Goal: Information Seeking & Learning: Learn about a topic

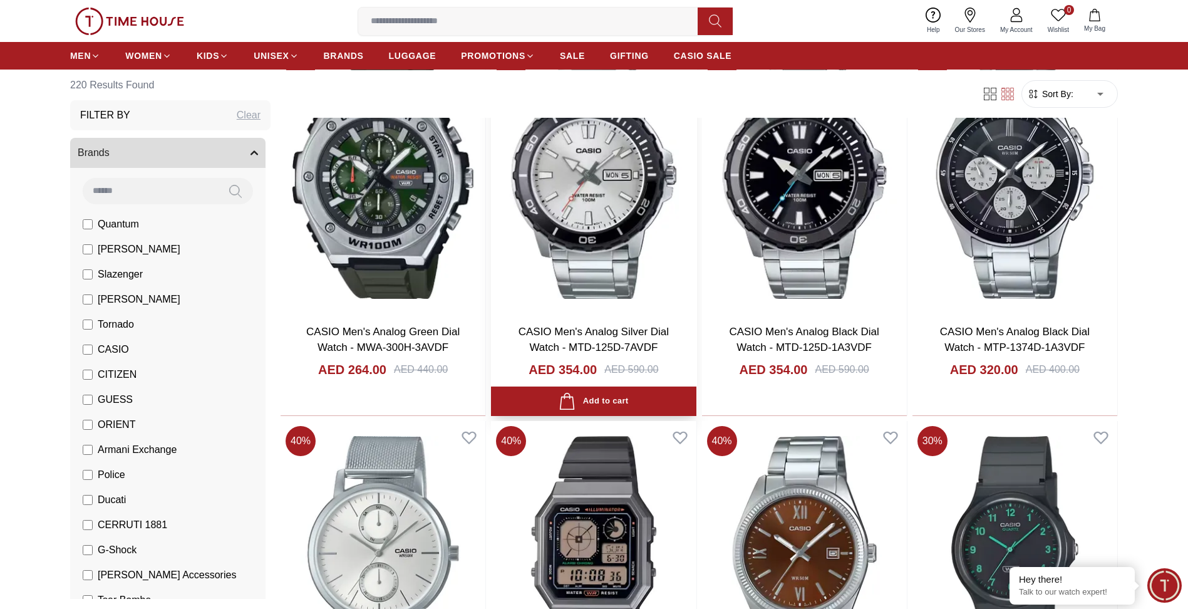
scroll to position [1040, 0]
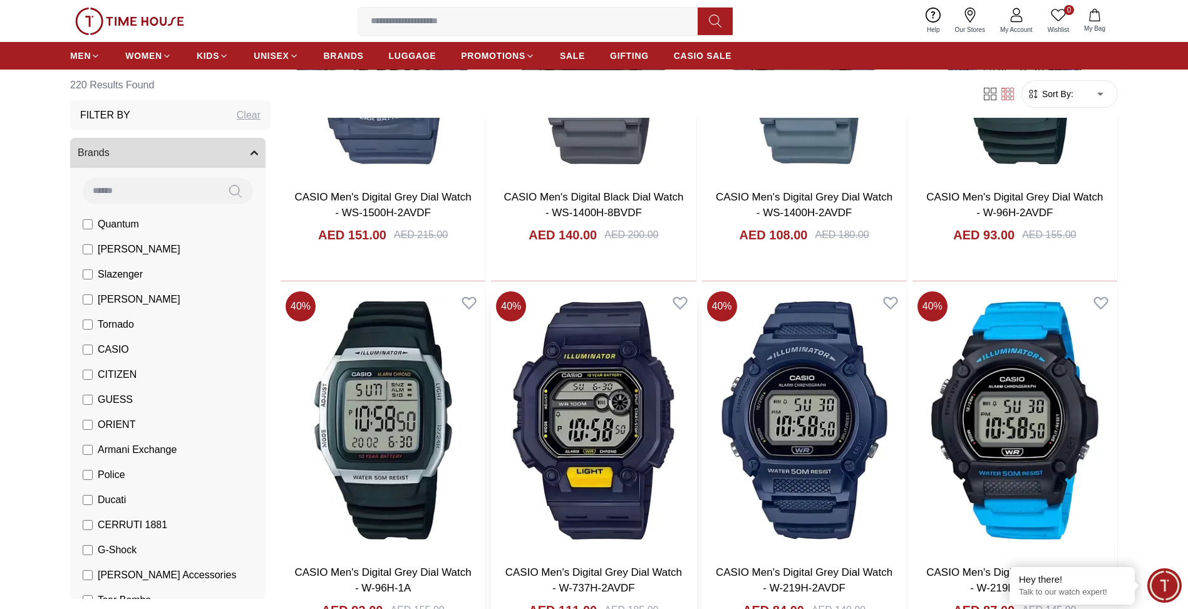
scroll to position [3545, 0]
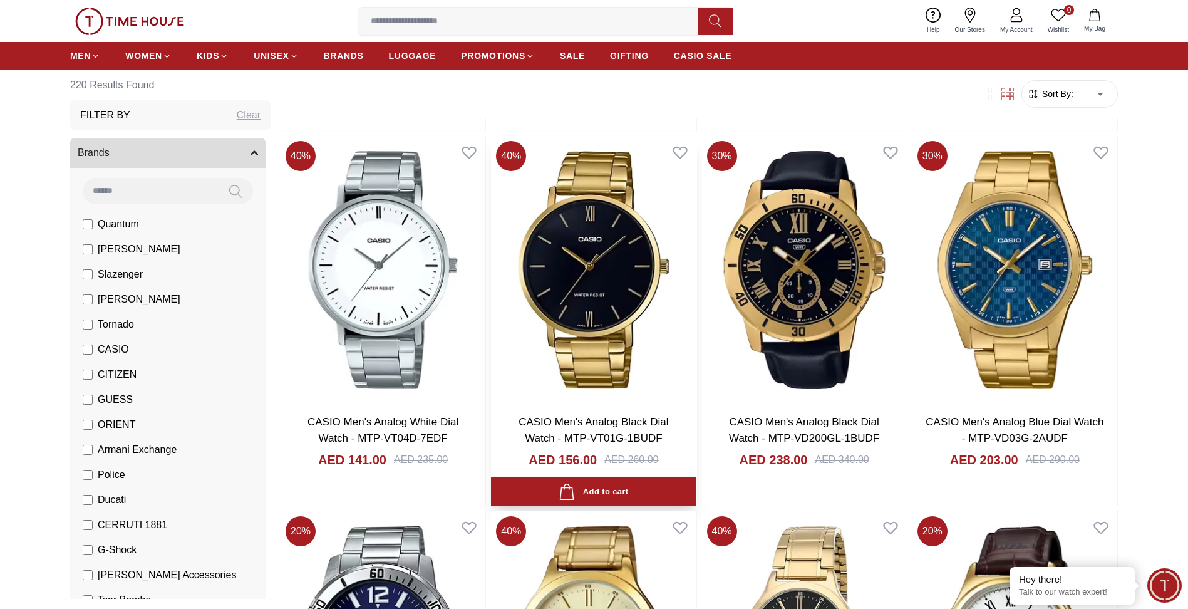
scroll to position [4923, 0]
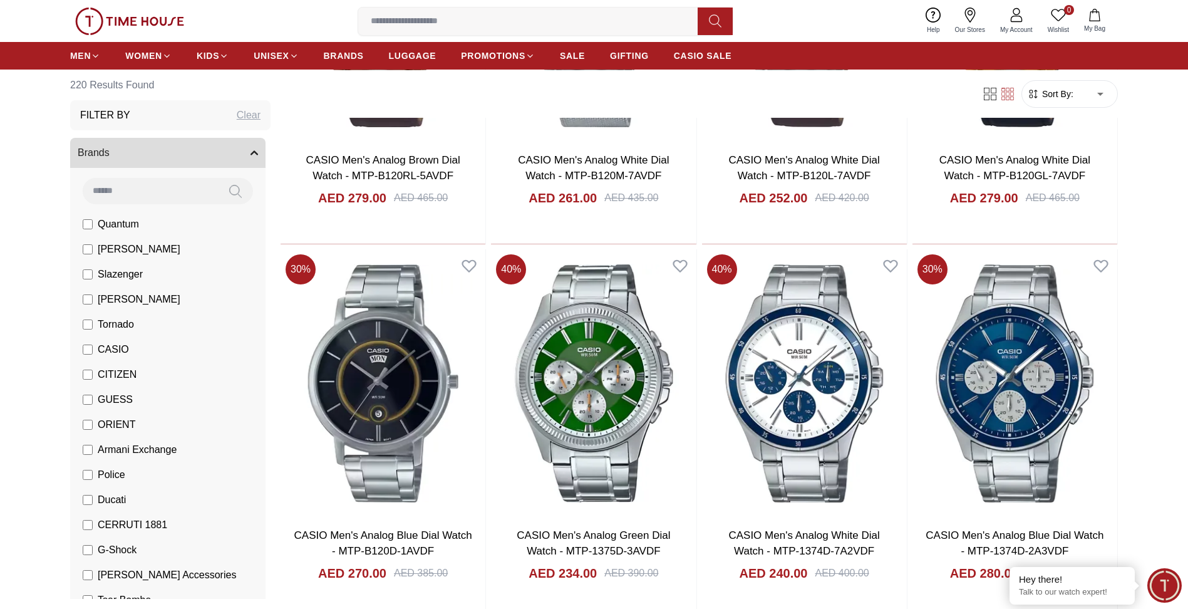
scroll to position [7115, 0]
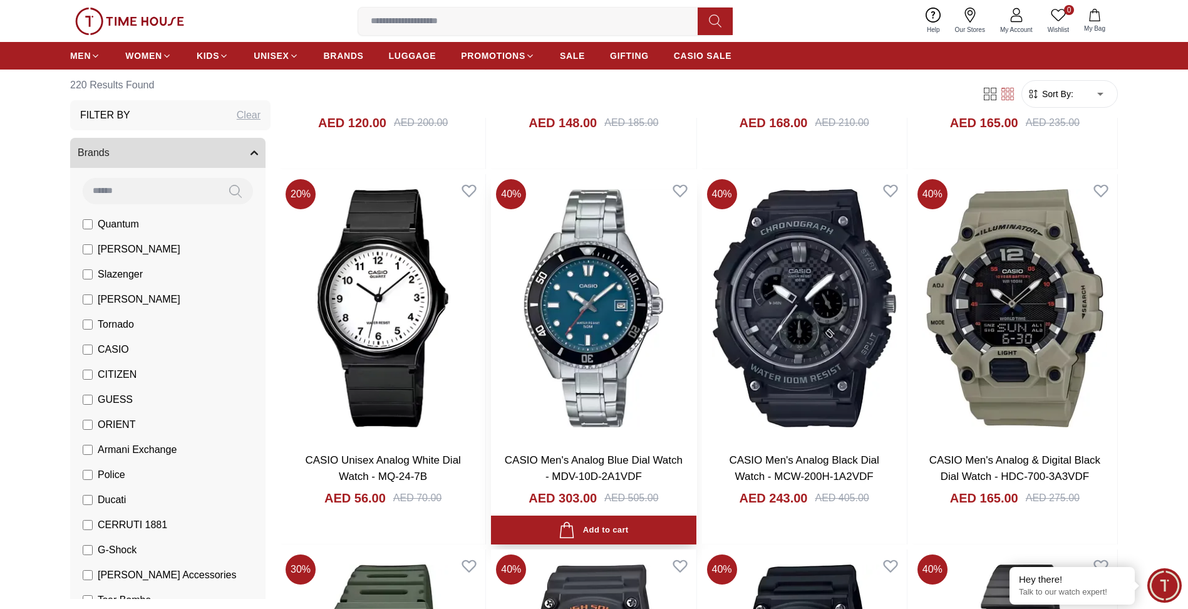
scroll to position [7929, 0]
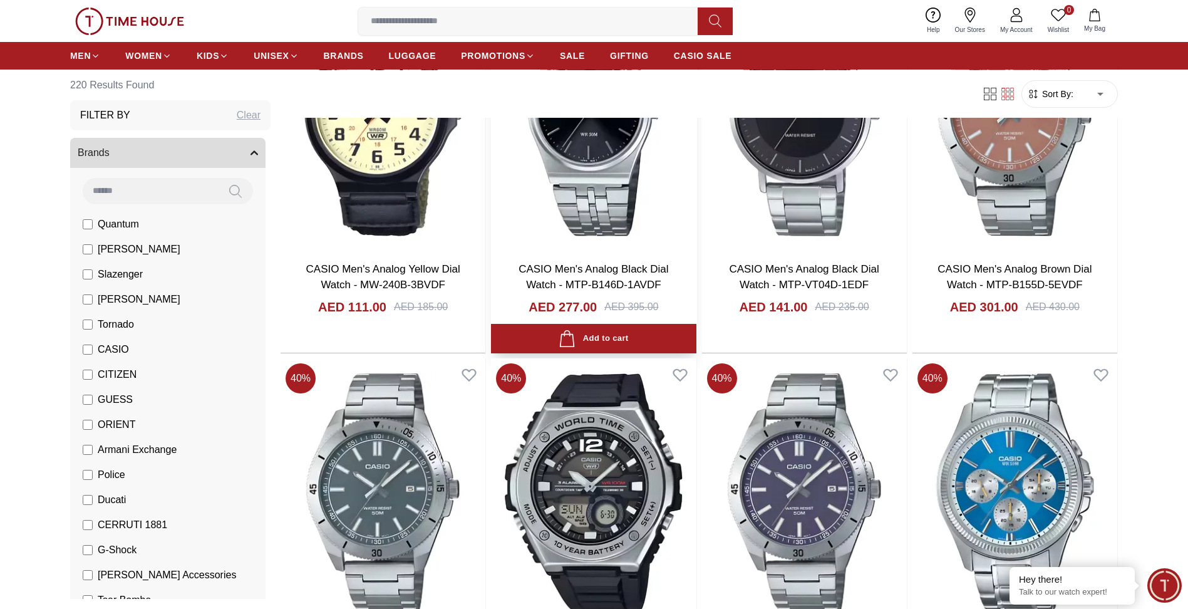
scroll to position [10559, 0]
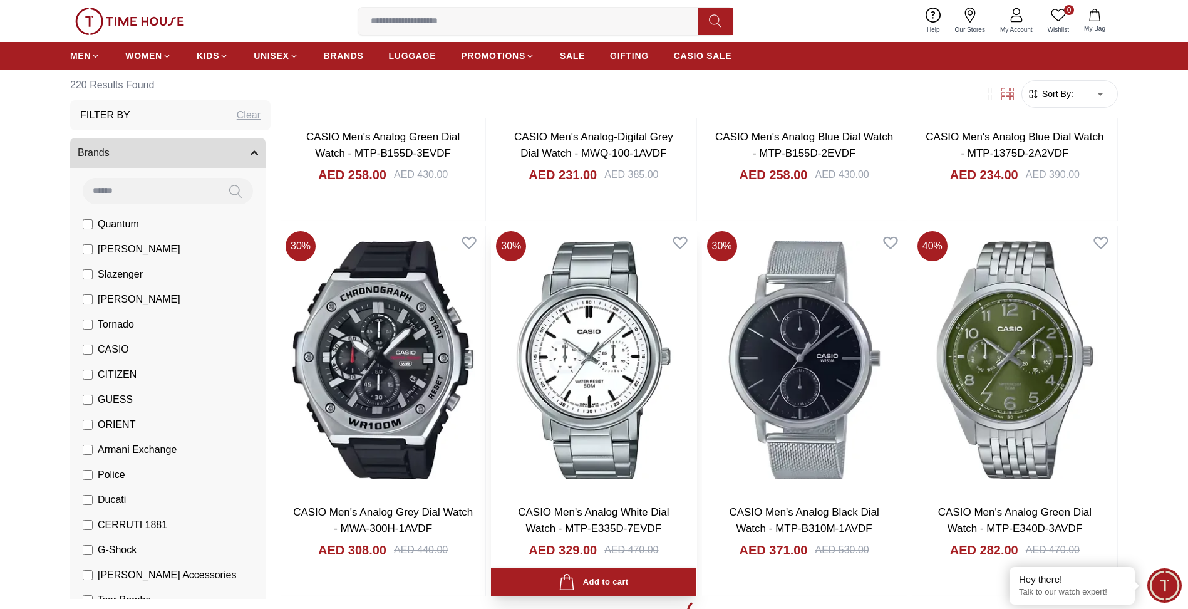
scroll to position [10873, 0]
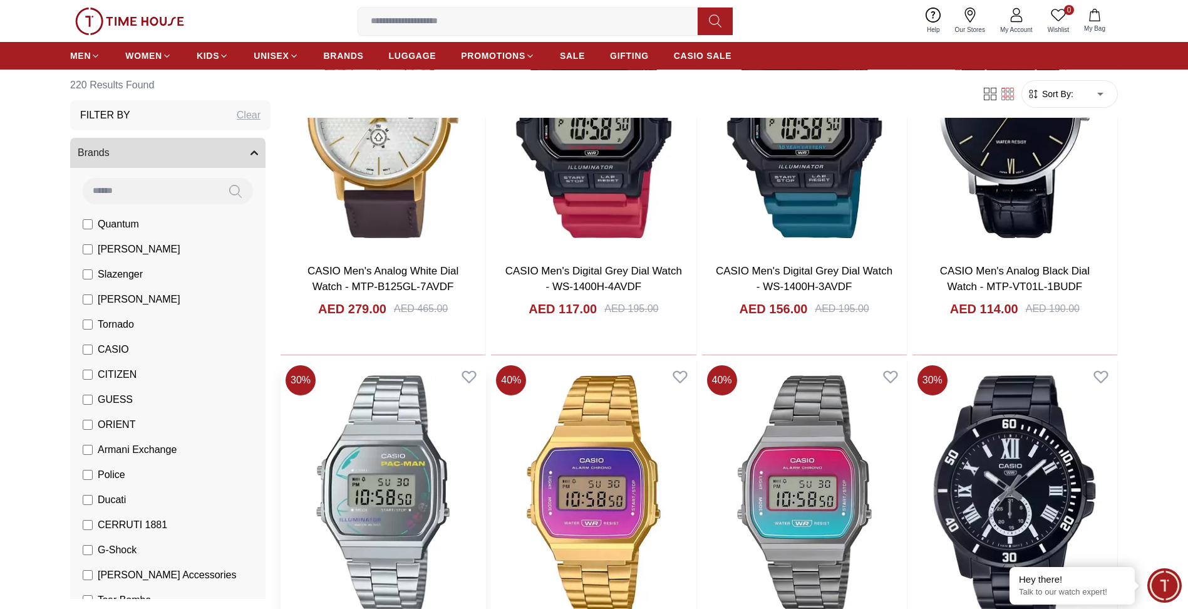
scroll to position [12877, 0]
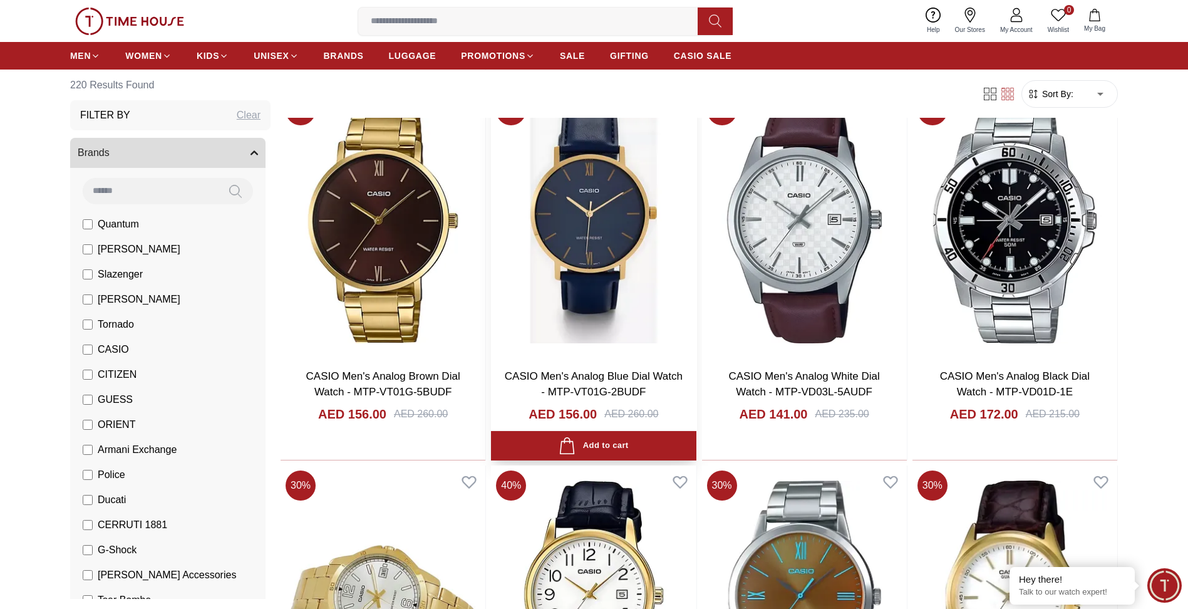
scroll to position [14755, 0]
